Goal: Task Accomplishment & Management: Manage account settings

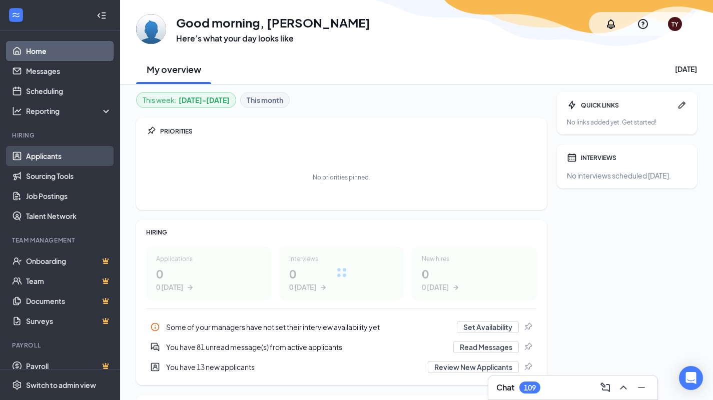
click at [66, 153] on link "Applicants" at bounding box center [69, 156] width 86 height 20
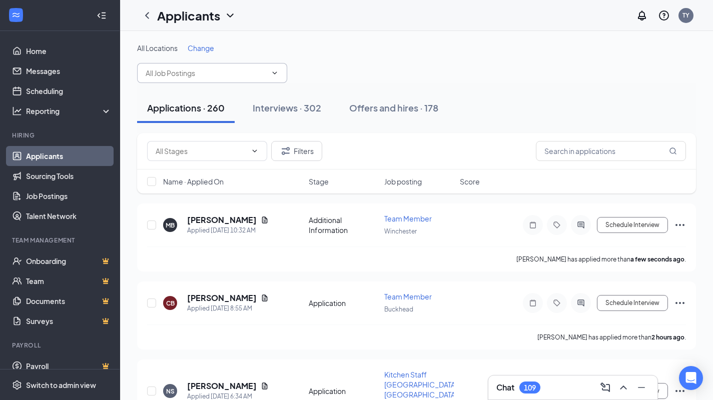
drag, startPoint x: 242, startPoint y: 74, endPoint x: 280, endPoint y: 86, distance: 40.3
click at [242, 73] on input "text" at bounding box center [206, 73] width 121 height 11
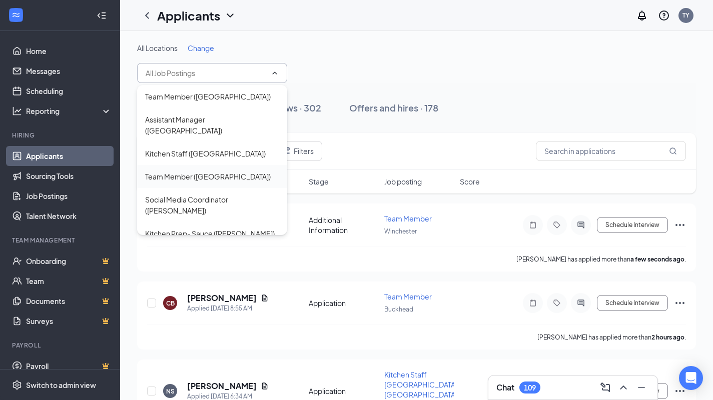
scroll to position [7, 0]
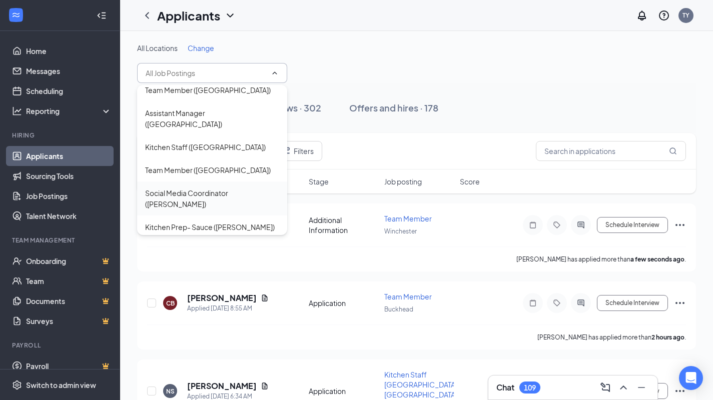
click at [227, 188] on div "Social Media Coordinator ([PERSON_NAME])" at bounding box center [212, 199] width 134 height 22
type input "Social Media Coordinator ([PERSON_NAME])"
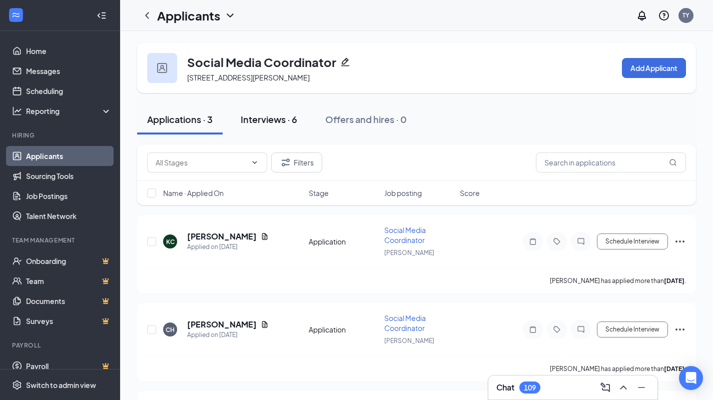
click at [283, 121] on div "Interviews · 6" at bounding box center [269, 119] width 57 height 13
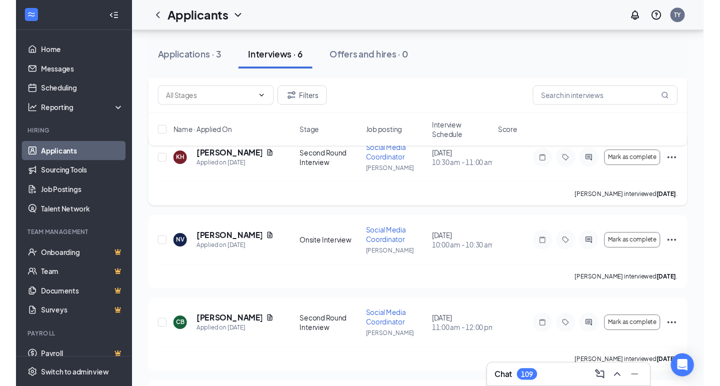
scroll to position [159, 0]
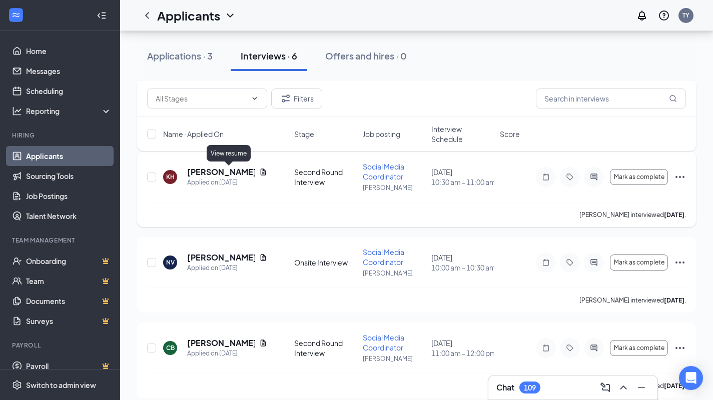
click at [261, 171] on icon "Document" at bounding box center [264, 172] width 6 height 7
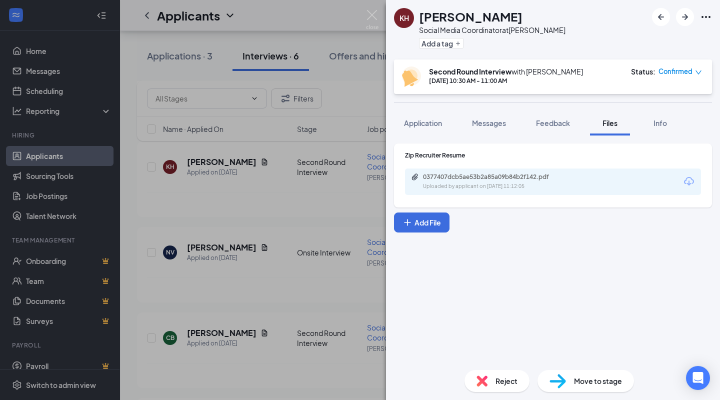
drag, startPoint x: 537, startPoint y: 90, endPoint x: 540, endPoint y: 82, distance: 8.5
click at [537, 90] on div "Second Round Interview with [PERSON_NAME] [DATE] 10:30 AM - 11:00 AM Status : C…" at bounding box center [553, 77] width 318 height 35
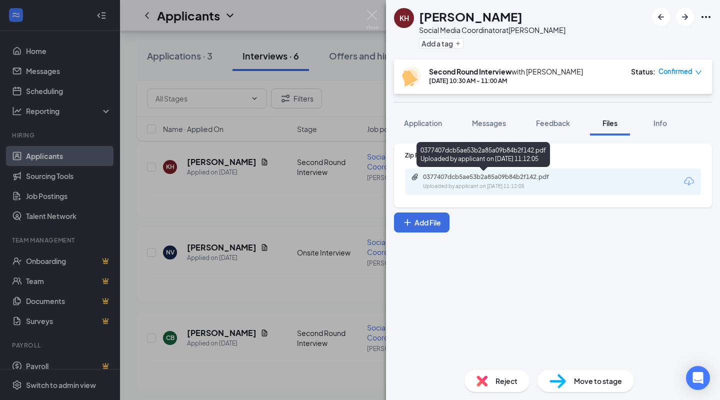
click at [513, 195] on div "Zip Recruiter Resume 0377407dcb5ae53b2a85a09b84b2f142.pdf Uploaded by applicant…" at bounding box center [553, 176] width 318 height 64
click at [517, 188] on div "Uploaded by applicant on [DATE] 11:12:05" at bounding box center [498, 187] width 150 height 8
